Goal: Transaction & Acquisition: Purchase product/service

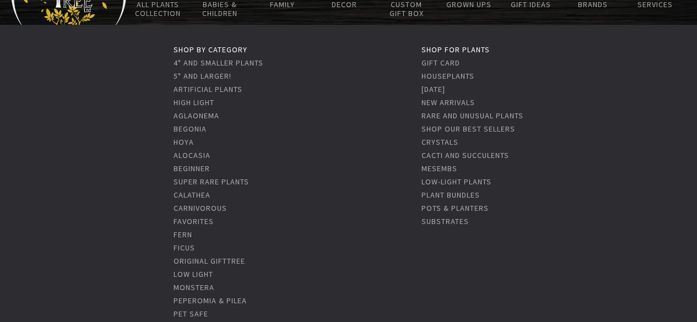
scroll to position [165, 0]
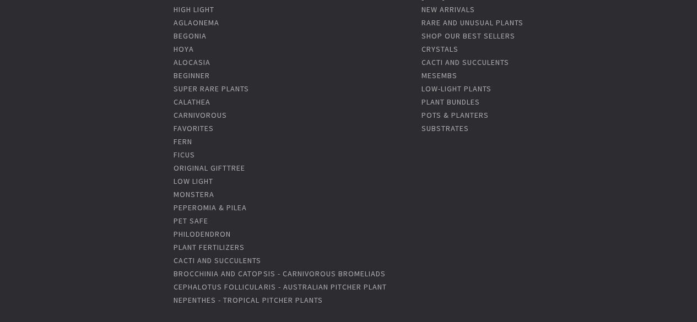
drag, startPoint x: 193, startPoint y: 181, endPoint x: 216, endPoint y: 182, distance: 22.6
click at [193, 181] on link "Low Light" at bounding box center [194, 181] width 40 height 10
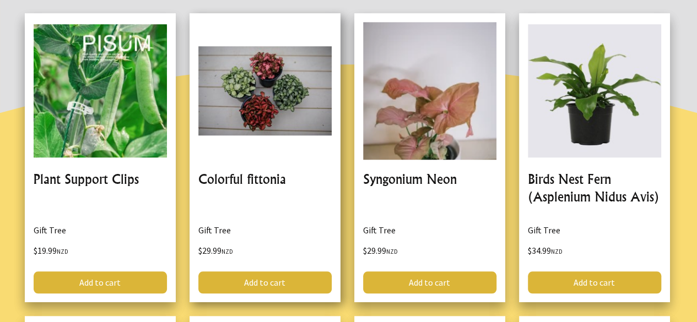
scroll to position [386, 0]
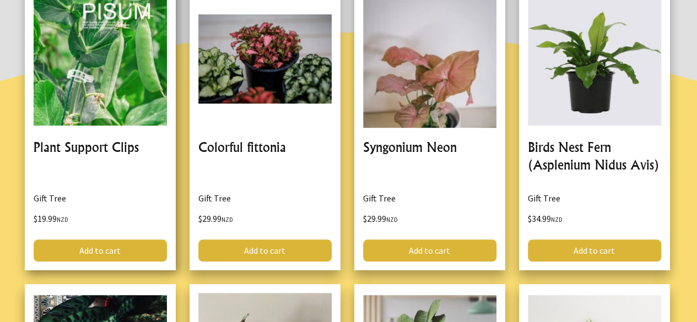
click at [71, 140] on link at bounding box center [100, 125] width 151 height 289
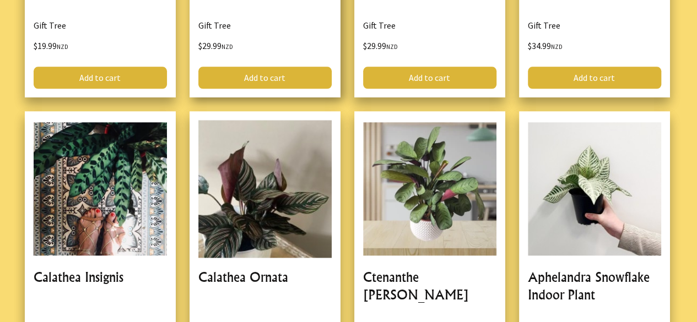
scroll to position [606, 0]
